Goal: Task Accomplishment & Management: Manage account settings

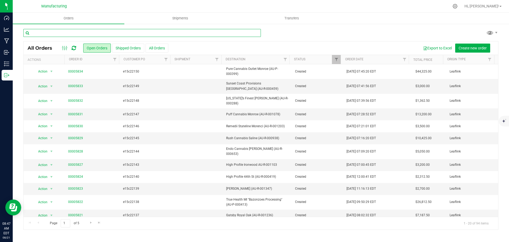
click at [103, 34] on input "text" at bounding box center [142, 33] width 238 height 8
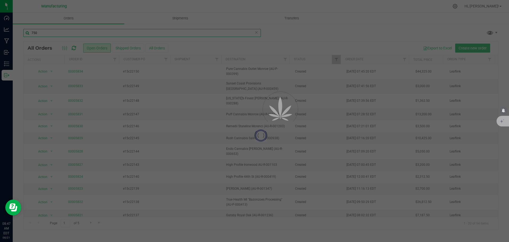
type input "750"
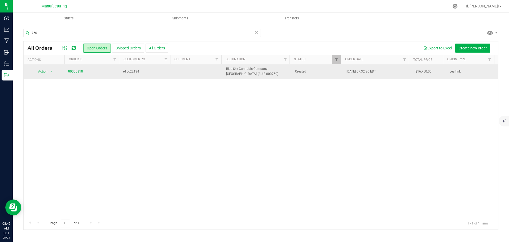
click at [69, 70] on link "00005818" at bounding box center [75, 71] width 15 height 5
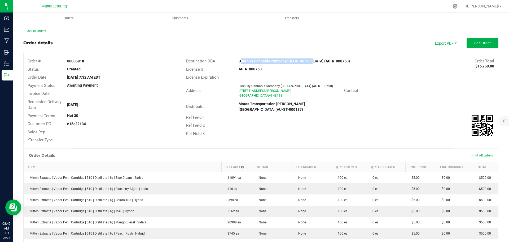
drag, startPoint x: 237, startPoint y: 58, endPoint x: 296, endPoint y: 60, distance: 59.2
click at [302, 59] on div "Destination DBA Blue Sky Cannabis Company [GEOGRAPHIC_DATA] (AU-R-000750) Order…" at bounding box center [340, 61] width 316 height 8
copy strong "Blue Sky Cannabis Company [GEOGRAPHIC_DATA]"
click at [406, 114] on div "Ref Field 1" at bounding box center [340, 117] width 316 height 8
click at [483, 42] on span "Edit Order" at bounding box center [482, 43] width 16 height 4
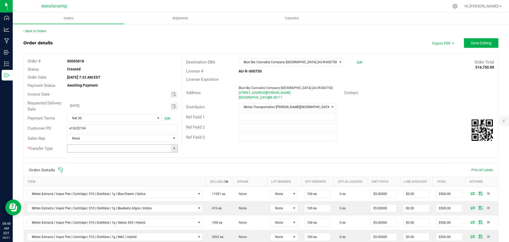
click at [174, 149] on span at bounding box center [174, 148] width 4 height 4
click at [98, 190] on li "Wholesale Transfer" at bounding box center [121, 192] width 109 height 9
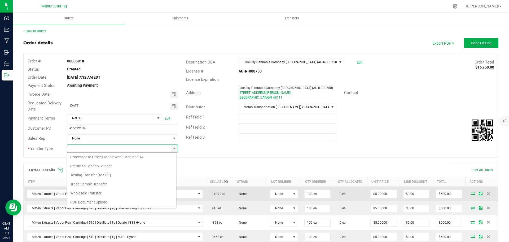
type input "Wholesale Transfer"
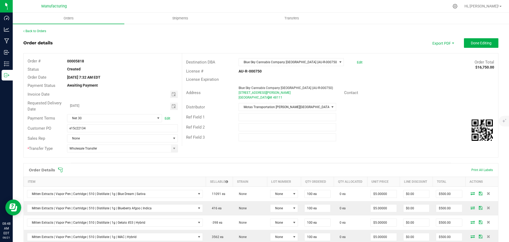
click at [59, 168] on icon at bounding box center [60, 169] width 5 height 5
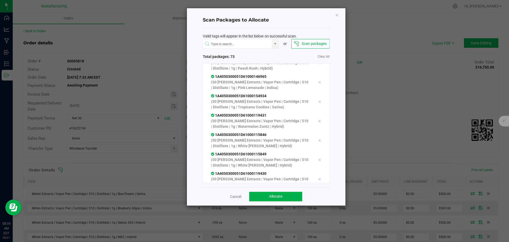
scroll to position [1344, 0]
click at [273, 194] on span "Allocate" at bounding box center [275, 196] width 13 height 4
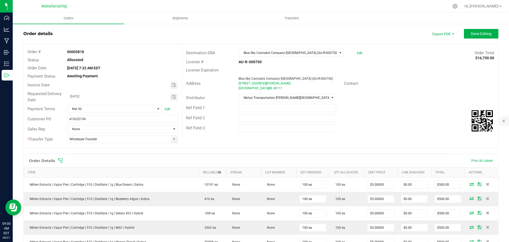
scroll to position [0, 0]
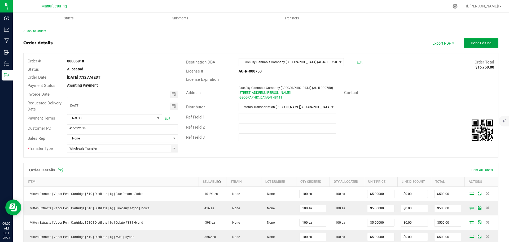
click at [472, 42] on span "Done Editing" at bounding box center [481, 43] width 21 height 4
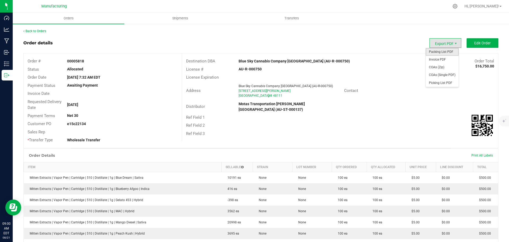
click at [445, 52] on span "Packing List PDF" at bounding box center [442, 52] width 33 height 8
click at [44, 29] on link "Back to Orders" at bounding box center [34, 31] width 23 height 4
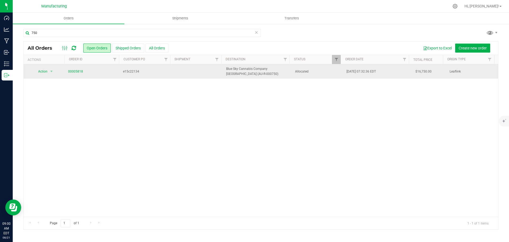
click at [319, 72] on span "Allocated" at bounding box center [317, 71] width 45 height 5
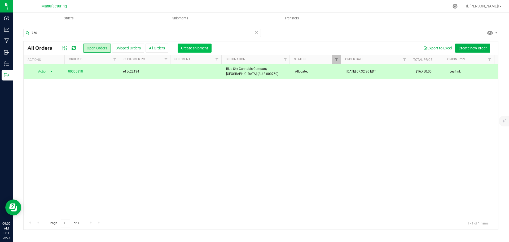
click at [196, 48] on span "Create shipment" at bounding box center [194, 48] width 27 height 4
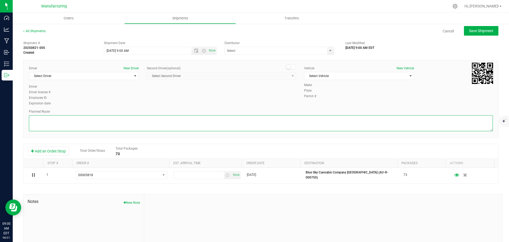
click at [259, 123] on textarea at bounding box center [261, 123] width 464 height 16
paste textarea "Blue Sky Cannabis Co. - NOW OPEN [STREET_ADDRESS][PERSON_NAME]  Get on I-94 E …"
type textarea "Blue Sky Cannabis Co. - NOW OPEN [STREET_ADDRESS][PERSON_NAME]  Get on I-94 E …"
click at [80, 75] on span "Select Driver" at bounding box center [80, 75] width 103 height 7
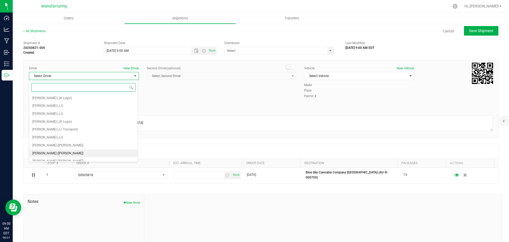
click at [52, 152] on span "[PERSON_NAME] ([PERSON_NAME])" at bounding box center [57, 153] width 51 height 7
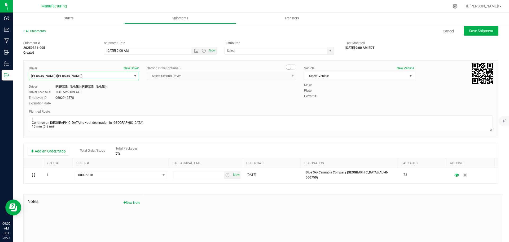
click at [135, 76] on span "select" at bounding box center [135, 76] width 4 height 4
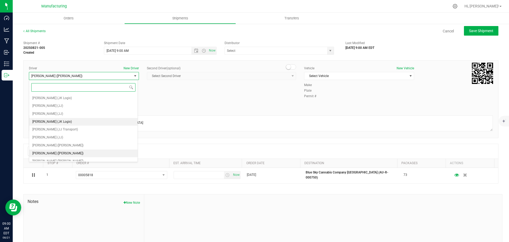
click at [46, 120] on span "[PERSON_NAME] (JK Logix)" at bounding box center [52, 121] width 40 height 7
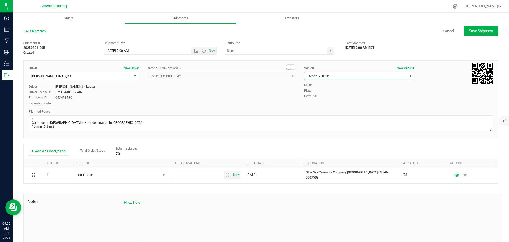
click at [347, 77] on span "Select Vehicle" at bounding box center [355, 75] width 103 height 7
click at [314, 117] on li "Van 16 - JK" at bounding box center [356, 116] width 108 height 8
click at [328, 53] on span "select" at bounding box center [330, 51] width 4 height 4
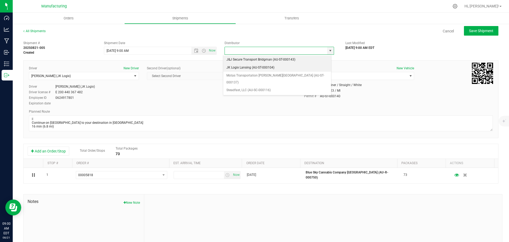
click at [238, 67] on li "JK Logix Lansing (AU-ST-000104)" at bounding box center [277, 68] width 108 height 8
type input "JK Logix Lansing (AU-ST-000104)"
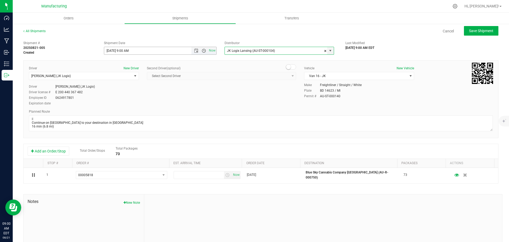
click at [202, 50] on span "Open the time view" at bounding box center [204, 51] width 4 height 4
click at [118, 67] on li "10:00 AM" at bounding box center [158, 67] width 111 height 7
click at [474, 30] on span "Save Shipment" at bounding box center [481, 31] width 24 height 4
type input "[DATE] 2:00 PM"
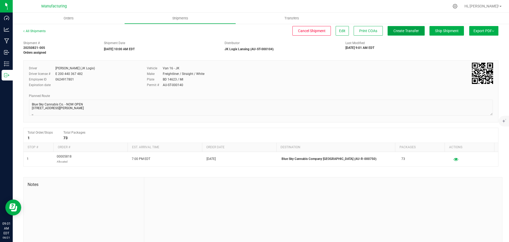
click at [394, 33] on span "Create Transfer" at bounding box center [406, 31] width 25 height 4
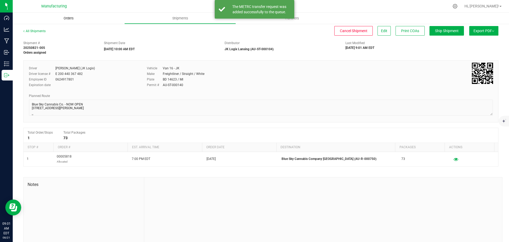
click at [67, 17] on span "Orders" at bounding box center [68, 18] width 24 height 5
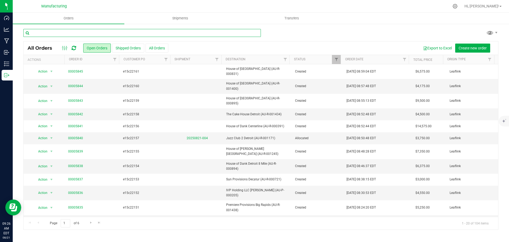
click at [75, 34] on input "text" at bounding box center [142, 33] width 238 height 8
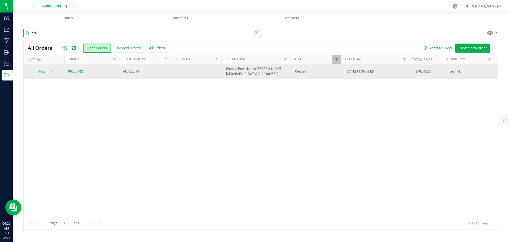
type input "550"
click at [76, 71] on link "00005782" at bounding box center [75, 71] width 15 height 5
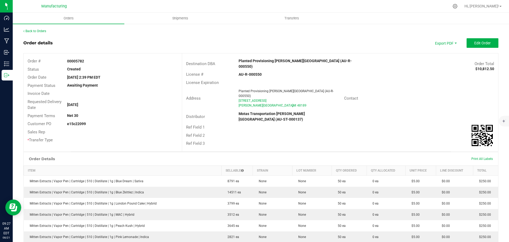
drag, startPoint x: 233, startPoint y: 58, endPoint x: 297, endPoint y: 60, distance: 64.5
click at [297, 60] on div "Destination DBA Planted Provisioning [PERSON_NAME][GEOGRAPHIC_DATA] (AU-R-00055…" at bounding box center [340, 63] width 316 height 13
copy div "Planted Provisioning [PERSON_NAME][GEOGRAPHIC_DATA]"
click at [400, 110] on div "Distributor Motas Transportation [PERSON_NAME][GEOGRAPHIC_DATA] (AU-ST-000137)" at bounding box center [340, 116] width 316 height 13
drag, startPoint x: 237, startPoint y: 59, endPoint x: 299, endPoint y: 60, distance: 62.3
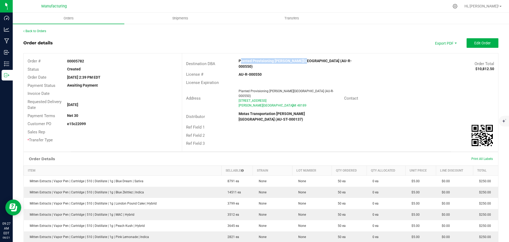
click at [299, 60] on div "Planted Provisioning [PERSON_NAME][GEOGRAPHIC_DATA] (AU-R-000550)" at bounding box center [301, 63] width 132 height 11
copy strong "Planted Provisioning [PERSON_NAME][GEOGRAPHIC_DATA]"
click at [386, 123] on div "Ref Field 1" at bounding box center [340, 127] width 316 height 8
click at [483, 41] on span "Edit Order" at bounding box center [482, 43] width 16 height 4
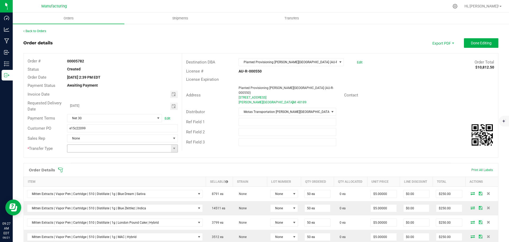
click at [172, 150] on span at bounding box center [174, 148] width 7 height 7
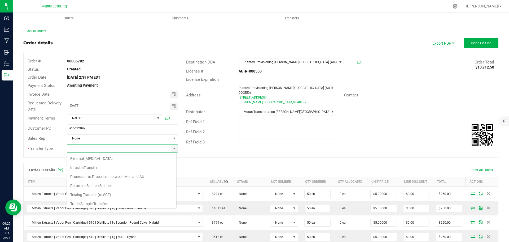
scroll to position [37, 0]
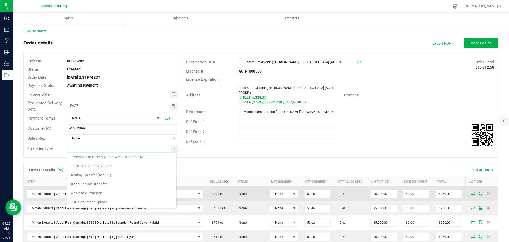
drag, startPoint x: 90, startPoint y: 196, endPoint x: 66, endPoint y: 187, distance: 26.4
click at [90, 196] on li "Wholesale Transfer" at bounding box center [121, 192] width 109 height 9
type input "Wholesale Transfer"
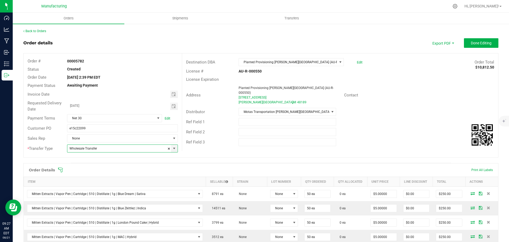
click at [60, 168] on icon at bounding box center [60, 169] width 5 height 5
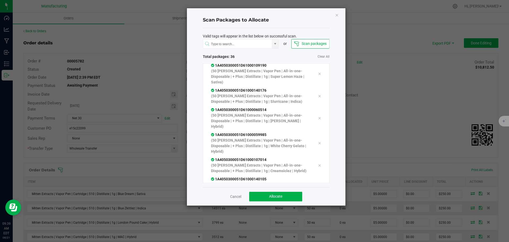
scroll to position [594, 0]
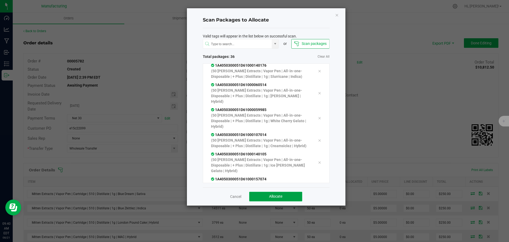
click at [289, 197] on button "Allocate" at bounding box center [275, 196] width 53 height 10
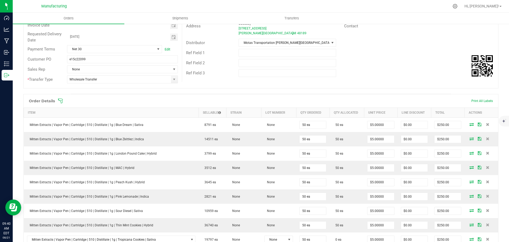
scroll to position [27, 0]
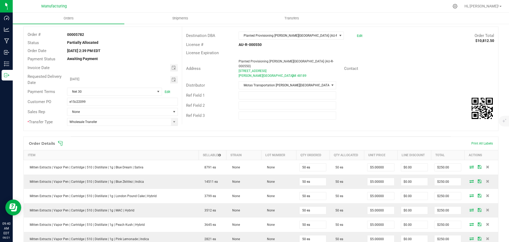
click at [60, 143] on icon at bounding box center [60, 143] width 5 height 5
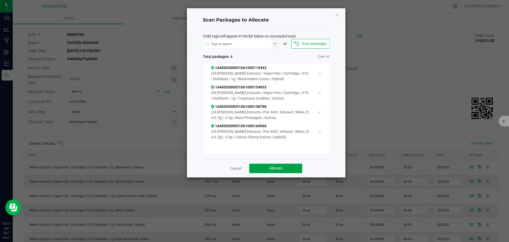
click at [289, 170] on button "Allocate" at bounding box center [275, 168] width 53 height 10
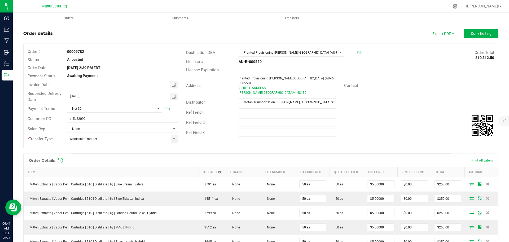
scroll to position [0, 0]
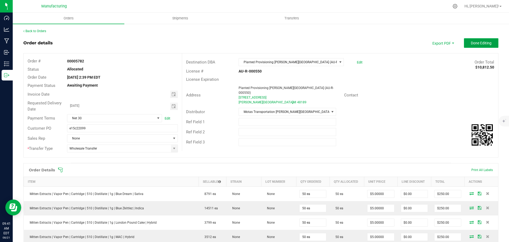
click at [478, 45] on span "Done Editing" at bounding box center [481, 43] width 21 height 4
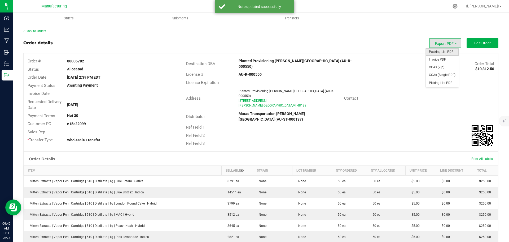
click at [443, 52] on span "Packing List PDF" at bounding box center [442, 52] width 33 height 8
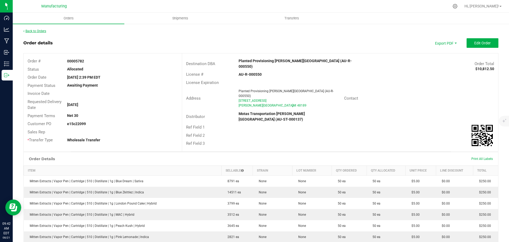
click at [39, 32] on link "Back to Orders" at bounding box center [34, 31] width 23 height 4
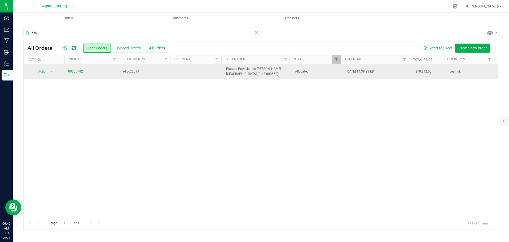
click at [325, 71] on span "Allocated" at bounding box center [317, 71] width 45 height 5
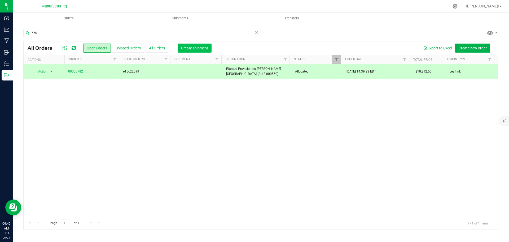
click at [188, 43] on button "Create shipment" at bounding box center [195, 47] width 34 height 9
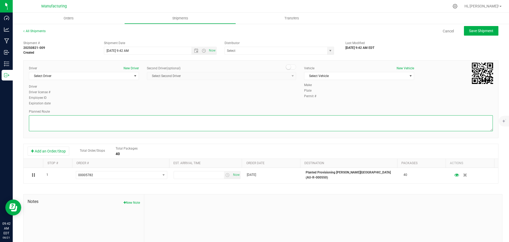
click at [315, 119] on textarea at bounding box center [261, 123] width 464 height 16
paste textarea "Planted Provisioning- Flint [STREET_ADDRESS][PERSON_NAME]  Get on I-75 S/US-23…"
type textarea "Planted Provisioning- Flint [STREET_ADDRESS][PERSON_NAME]  Get on I-75 S/US-23…"
click at [328, 76] on span "Select Vehicle" at bounding box center [355, 75] width 103 height 7
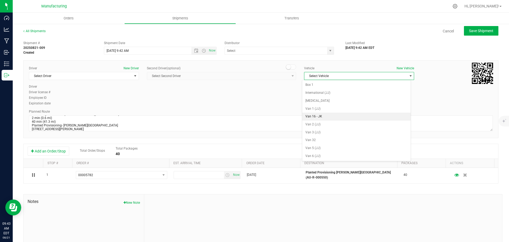
click at [313, 116] on li "Van 16 - JK" at bounding box center [356, 116] width 108 height 8
click at [328, 51] on span "select" at bounding box center [330, 51] width 4 height 4
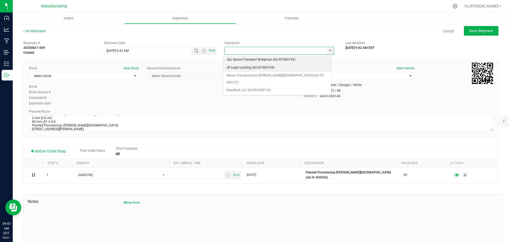
click at [247, 67] on li "JK Logix Lansing (AU-ST-000104)" at bounding box center [277, 68] width 108 height 8
type input "JK Logix Lansing (AU-ST-000104)"
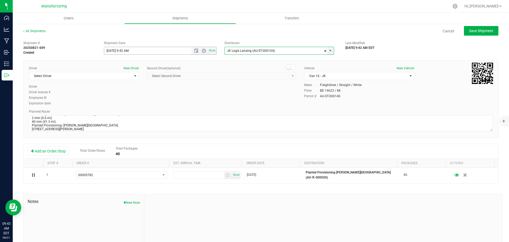
click at [203, 49] on span "Open the time view" at bounding box center [204, 51] width 4 height 4
click at [131, 92] on li "10:00 AM" at bounding box center [158, 89] width 111 height 7
click at [135, 77] on span "select" at bounding box center [135, 76] width 4 height 4
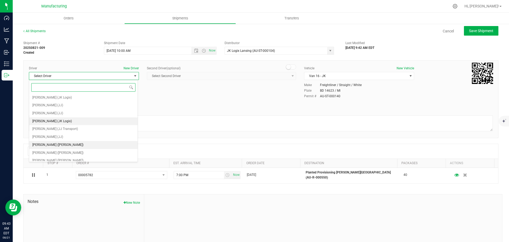
scroll to position [0, 0]
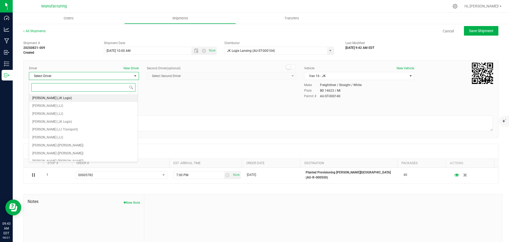
click at [64, 98] on li "[PERSON_NAME] (JK Logix)" at bounding box center [83, 98] width 108 height 8
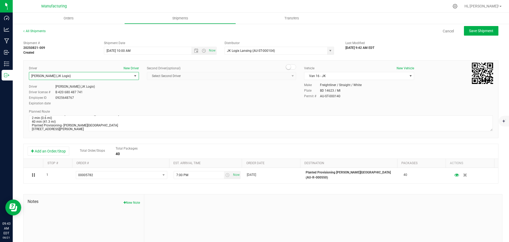
click at [135, 75] on span "select" at bounding box center [135, 76] width 4 height 4
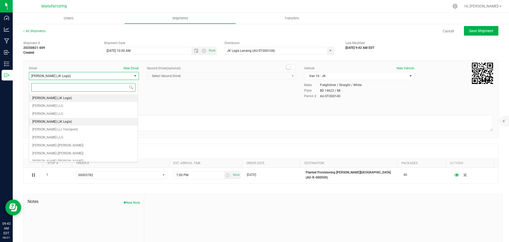
scroll to position [27, 0]
click at [63, 96] on span "[PERSON_NAME] (JK Logix)" at bounding box center [52, 95] width 40 height 7
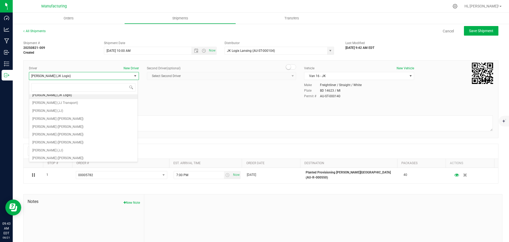
scroll to position [0, 0]
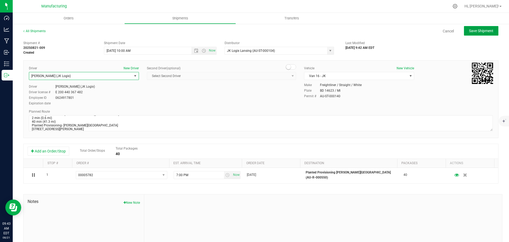
click at [477, 28] on button "Save Shipment" at bounding box center [481, 31] width 34 height 10
type input "[DATE] 2:00 PM"
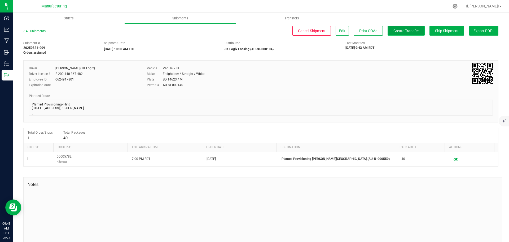
click at [404, 29] on span "Create Transfer" at bounding box center [406, 31] width 25 height 4
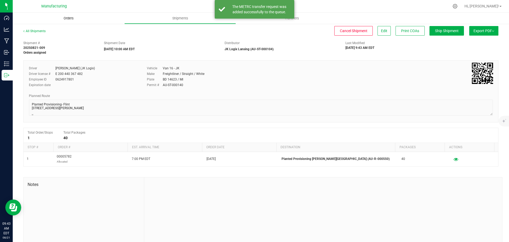
click at [69, 18] on span "Orders" at bounding box center [68, 18] width 24 height 5
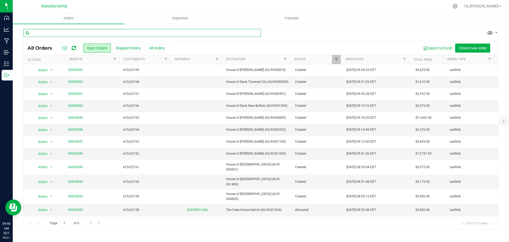
click at [91, 31] on input "text" at bounding box center [142, 33] width 238 height 8
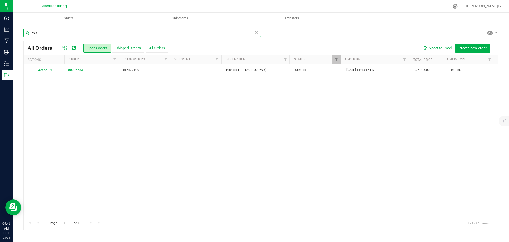
type input "595"
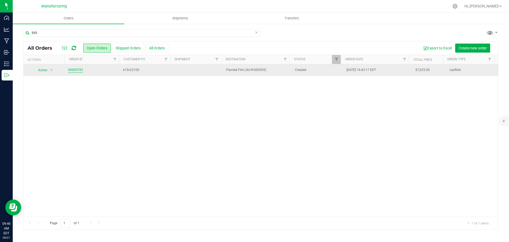
click at [72, 68] on link "00005783" at bounding box center [75, 69] width 15 height 5
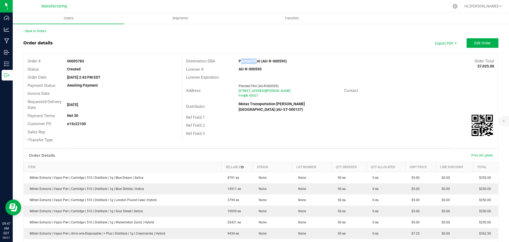
drag, startPoint x: 234, startPoint y: 59, endPoint x: 253, endPoint y: 59, distance: 19.4
click at [253, 59] on div "Planted Flint (AU-R-000595)" at bounding box center [301, 61] width 132 height 6
click at [432, 103] on div "Distributor Motas Transportation [PERSON_NAME][GEOGRAPHIC_DATA] (AU-ST-000137)" at bounding box center [340, 106] width 316 height 13
click at [474, 43] on span "Edit Order" at bounding box center [482, 43] width 16 height 4
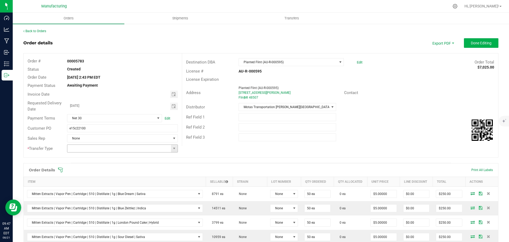
click at [175, 150] on span at bounding box center [174, 148] width 7 height 7
click at [82, 192] on li "Wholesale Transfer" at bounding box center [121, 192] width 109 height 9
type input "Wholesale Transfer"
click at [60, 168] on icon at bounding box center [60, 169] width 5 height 5
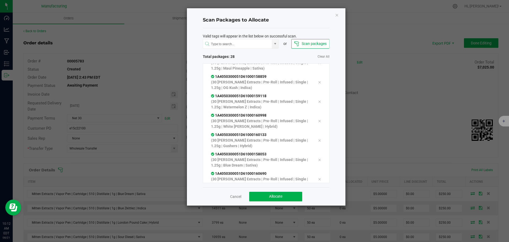
scroll to position [434, 0]
click at [292, 49] on div "Valid tags will appear in the list below on successful scan. or Scan packages T…" at bounding box center [266, 107] width 127 height 159
click at [282, 196] on span "Allocate" at bounding box center [275, 196] width 13 height 4
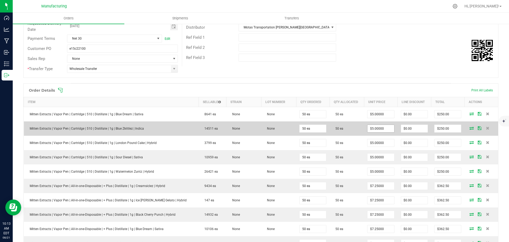
scroll to position [0, 0]
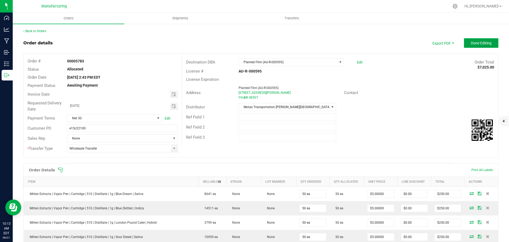
click at [486, 45] on span "Done Editing" at bounding box center [481, 43] width 21 height 4
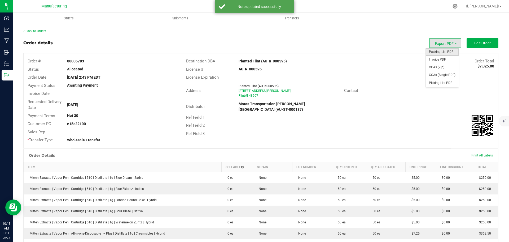
click at [438, 50] on span "Packing List PDF" at bounding box center [442, 52] width 33 height 8
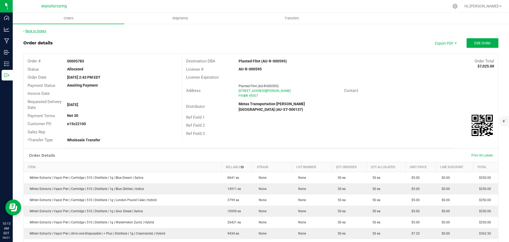
click at [28, 30] on link "Back to Orders" at bounding box center [34, 31] width 23 height 4
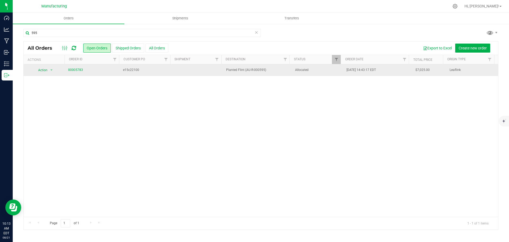
drag, startPoint x: 318, startPoint y: 67, endPoint x: 307, endPoint y: 67, distance: 10.9
click at [318, 67] on span "Allocated" at bounding box center [317, 69] width 45 height 5
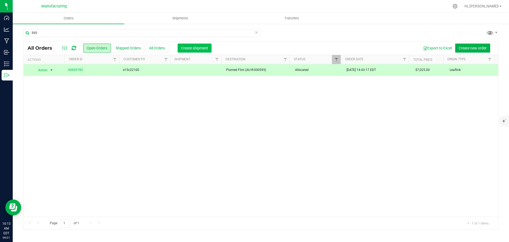
click at [191, 46] on span "Create shipment" at bounding box center [194, 48] width 27 height 4
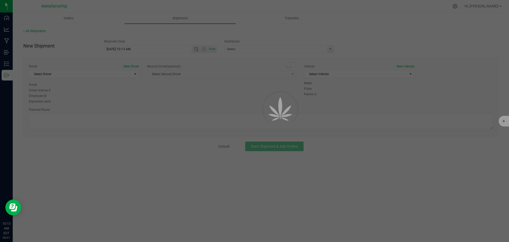
click at [318, 123] on div at bounding box center [254, 121] width 509 height 242
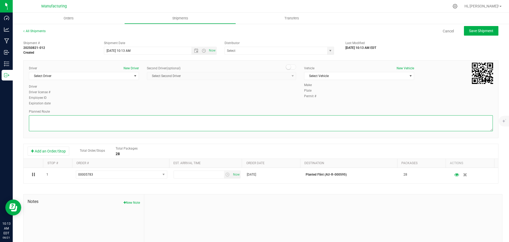
click at [286, 122] on textarea at bounding box center [261, 123] width 464 height 16
paste textarea "Planted Provisioning- Flint [STREET_ADDRESS][PERSON_NAME]  Get on I-75 S/US-23…"
type textarea "Planted Provisioning- Flint [STREET_ADDRESS][PERSON_NAME]  Get on I-75 S/US-23…"
click at [321, 77] on span "Select Vehicle" at bounding box center [355, 75] width 103 height 7
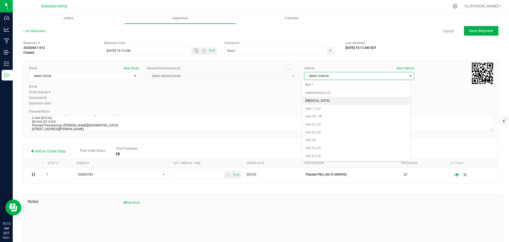
click at [308, 99] on li "[MEDICAL_DATA]" at bounding box center [356, 101] width 108 height 8
click at [329, 48] on span "select" at bounding box center [330, 50] width 7 height 7
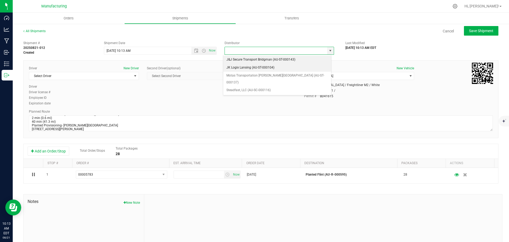
click at [253, 68] on li "JK Logix Lansing (AU-ST-000104)" at bounding box center [277, 68] width 108 height 8
type input "JK Logix Lansing (AU-ST-000104)"
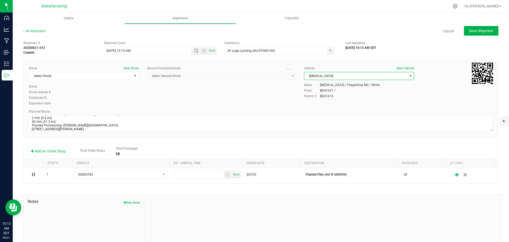
click at [410, 77] on span "select" at bounding box center [410, 75] width 7 height 7
click at [323, 116] on li "Van 16 - JK" at bounding box center [356, 116] width 108 height 8
click at [204, 49] on span "Open the time view" at bounding box center [204, 51] width 4 height 4
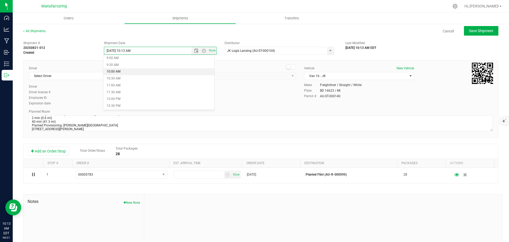
scroll to position [133, 0]
click at [119, 61] on li "10:00 AM" at bounding box center [158, 62] width 111 height 7
click at [92, 76] on span "Select Driver" at bounding box center [80, 75] width 103 height 7
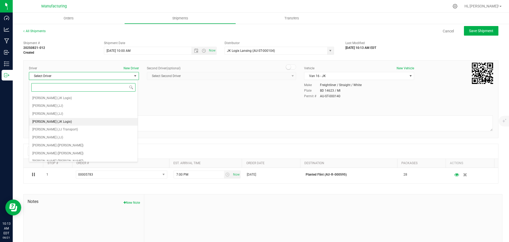
click at [56, 122] on span "[PERSON_NAME] (JK Logix)" at bounding box center [52, 121] width 40 height 7
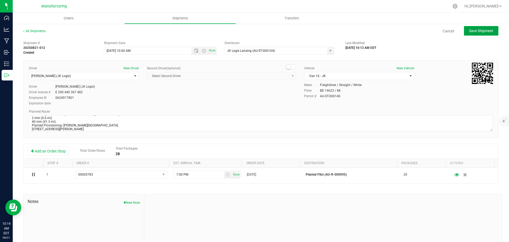
click at [479, 30] on span "Save Shipment" at bounding box center [481, 31] width 24 height 4
type input "[DATE] 2:00 PM"
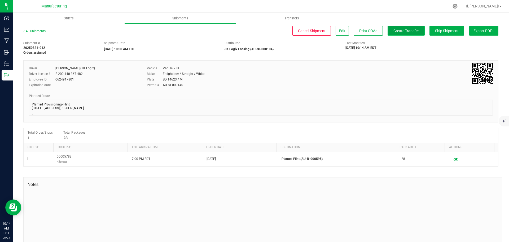
click at [398, 33] on span "Create Transfer" at bounding box center [406, 31] width 25 height 4
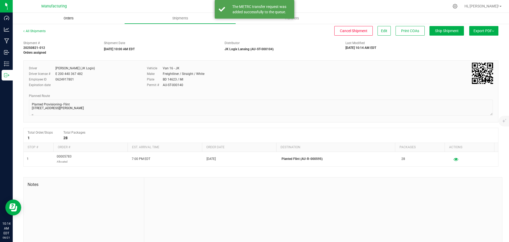
click at [71, 19] on span "Orders" at bounding box center [68, 18] width 24 height 5
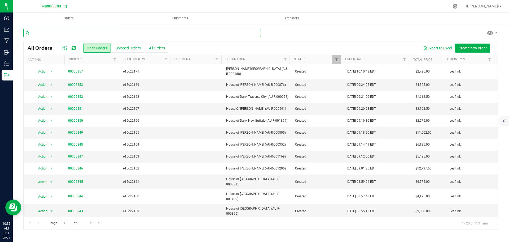
click at [90, 32] on input "text" at bounding box center [142, 33] width 238 height 8
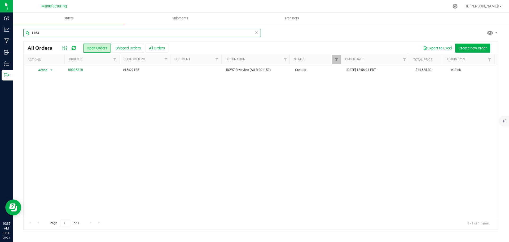
type input "1153"
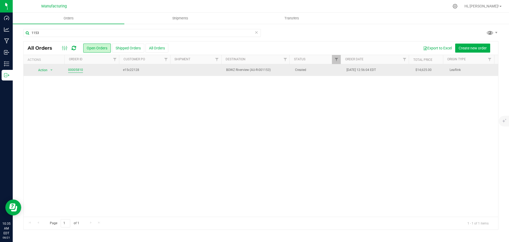
click at [77, 71] on link "00005810" at bounding box center [75, 69] width 15 height 5
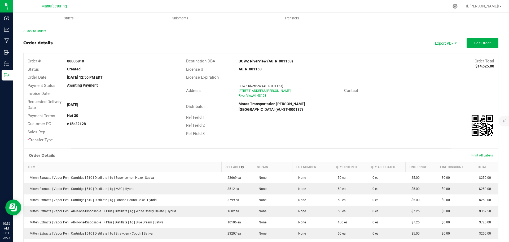
click at [424, 99] on div "Address [GEOGRAPHIC_DATA] (AU-R-001153) [STREET_ADDRESS][PERSON_NAME] Contact" at bounding box center [340, 90] width 316 height 19
click at [474, 43] on span "Edit Order" at bounding box center [482, 43] width 16 height 4
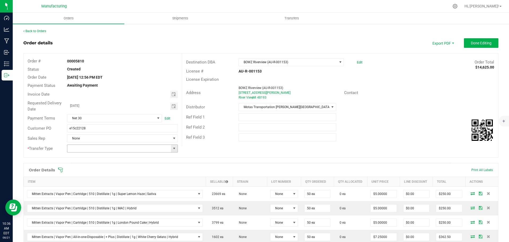
click at [174, 148] on span at bounding box center [174, 148] width 4 height 4
click at [100, 193] on li "Wholesale Transfer" at bounding box center [121, 192] width 109 height 9
type input "Wholesale Transfer"
click at [62, 171] on icon at bounding box center [60, 169] width 5 height 5
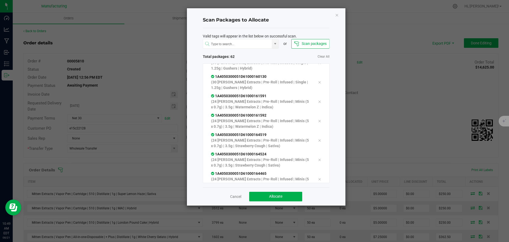
scroll to position [1098, 0]
click at [292, 195] on button "Allocate" at bounding box center [275, 196] width 53 height 10
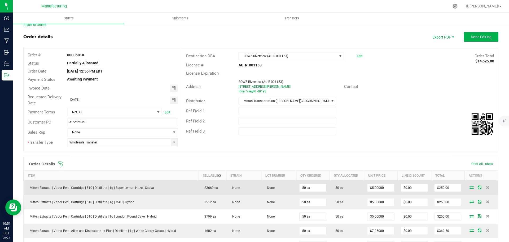
scroll to position [0, 0]
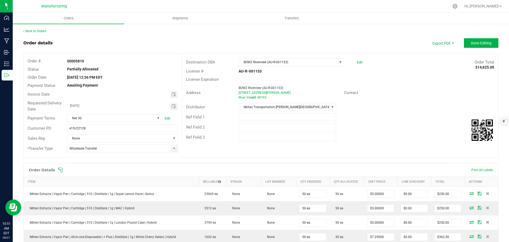
click at [62, 169] on icon at bounding box center [60, 169] width 5 height 5
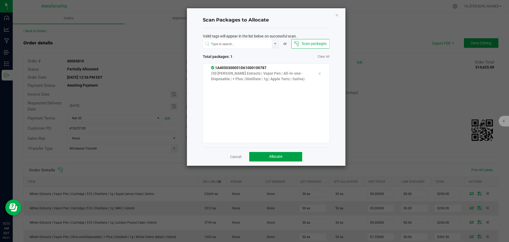
click at [270, 154] on span "Allocate" at bounding box center [275, 156] width 13 height 4
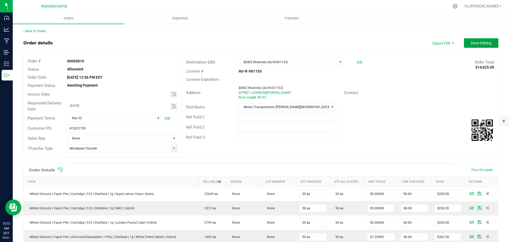
click at [478, 45] on span "Done Editing" at bounding box center [481, 43] width 21 height 4
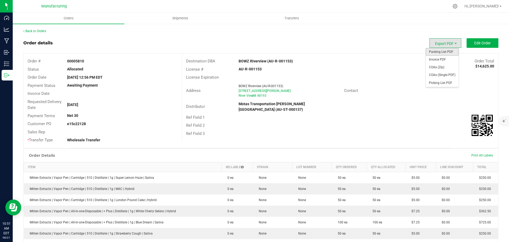
click at [440, 51] on span "Packing List PDF" at bounding box center [442, 52] width 33 height 8
click at [35, 29] on link "Back to Orders" at bounding box center [34, 31] width 23 height 4
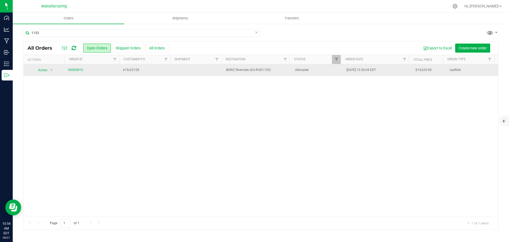
drag, startPoint x: 319, startPoint y: 74, endPoint x: 275, endPoint y: 74, distance: 44.0
click at [319, 74] on td "Allocated" at bounding box center [318, 70] width 52 height 12
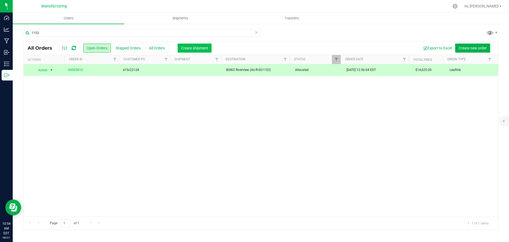
click at [199, 45] on button "Create shipment" at bounding box center [195, 47] width 34 height 9
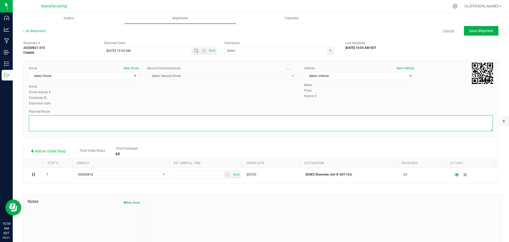
click at [331, 124] on textarea at bounding box center [261, 123] width 464 height 16
paste textarea "Mitten Distro Dimondale To Motas -- Head south 246 ft -- Turn right 325 ft -- T…"
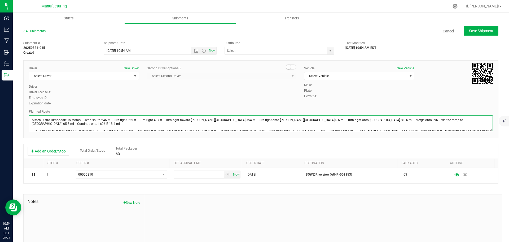
type textarea "Mitten Distro Dimondale To Motas -- Head south 246 ft -- Turn right 325 ft -- T…"
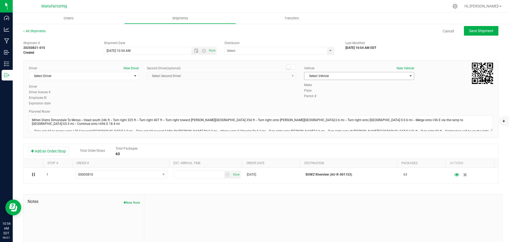
click at [380, 74] on span "Select Vehicle" at bounding box center [355, 75] width 103 height 7
click at [317, 100] on li "[MEDICAL_DATA]" at bounding box center [356, 101] width 108 height 8
click at [330, 51] on span "select" at bounding box center [330, 51] width 4 height 4
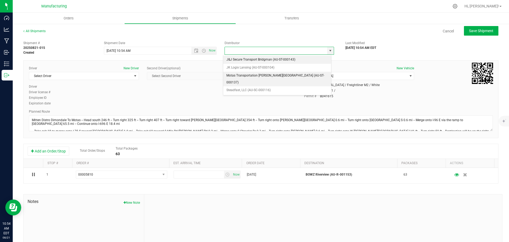
click at [242, 76] on li "Motas Transportation [PERSON_NAME][GEOGRAPHIC_DATA] (AU-ST-000137)" at bounding box center [277, 79] width 108 height 15
type input "Motas Transportation [PERSON_NAME][GEOGRAPHIC_DATA] (AU-ST-000137)"
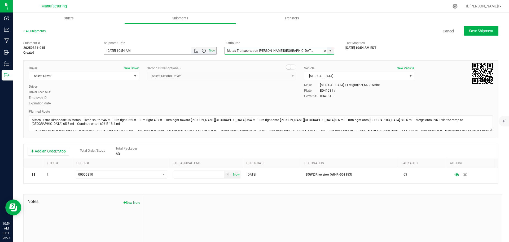
click at [202, 50] on span "Open the time view" at bounding box center [204, 51] width 4 height 4
click at [121, 108] on li "11:30 AM" at bounding box center [158, 110] width 111 height 7
click at [133, 76] on span "select" at bounding box center [135, 76] width 4 height 4
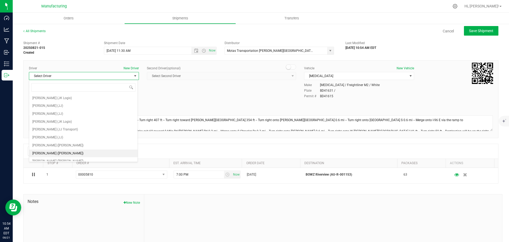
click at [63, 152] on li "[PERSON_NAME] ([PERSON_NAME])" at bounding box center [83, 153] width 108 height 8
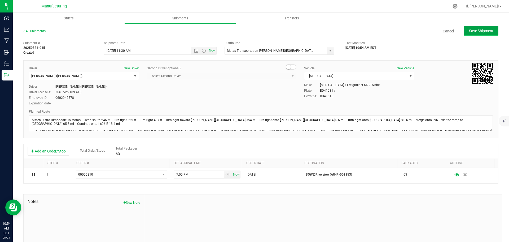
click at [487, 31] on span "Save Shipment" at bounding box center [481, 31] width 24 height 4
type input "[DATE] 3:30 PM"
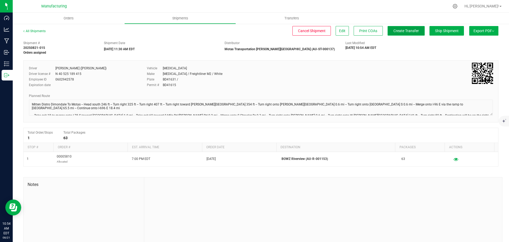
click at [404, 31] on span "Create Transfer" at bounding box center [406, 31] width 25 height 4
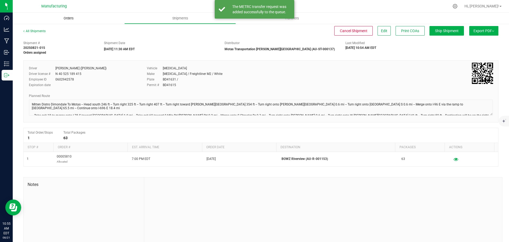
click at [69, 19] on span "Orders" at bounding box center [68, 18] width 24 height 5
